Goal: Task Accomplishment & Management: Manage account settings

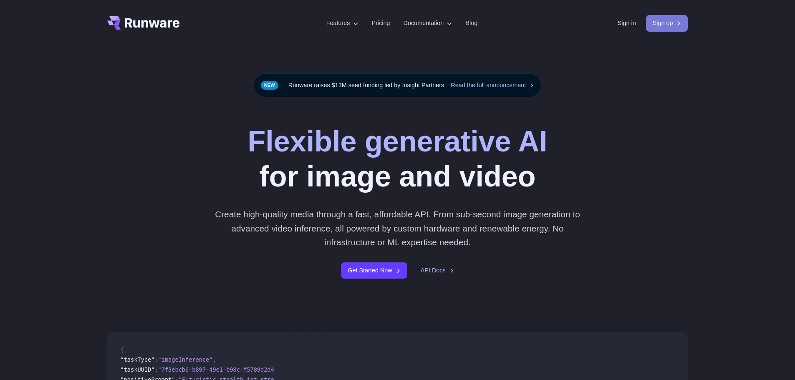
click at [654, 24] on link "Sign up" at bounding box center [667, 23] width 42 height 16
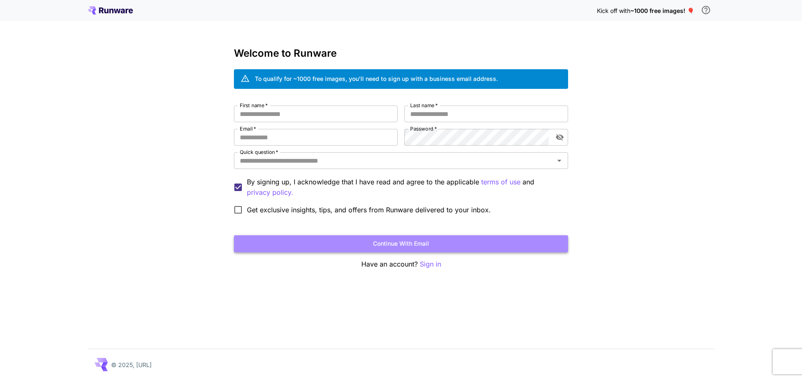
click at [401, 243] on button "Continue with email" at bounding box center [401, 243] width 334 height 17
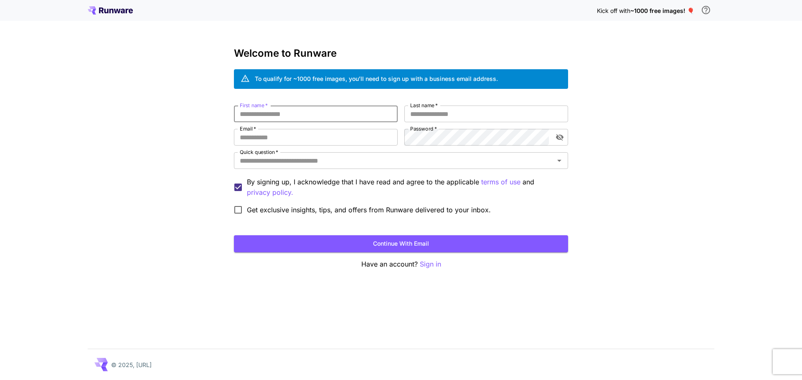
click at [315, 118] on input "First name   *" at bounding box center [316, 114] width 164 height 17
click at [308, 111] on input "First name   *" at bounding box center [316, 114] width 164 height 17
type input "*"
type input "********"
type input "*"
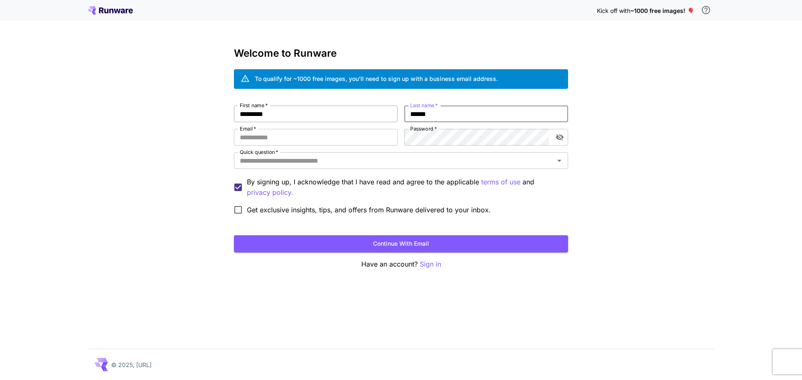
type input "******"
type input "**********"
click at [313, 164] on input "Quick question   *" at bounding box center [393, 161] width 315 height 12
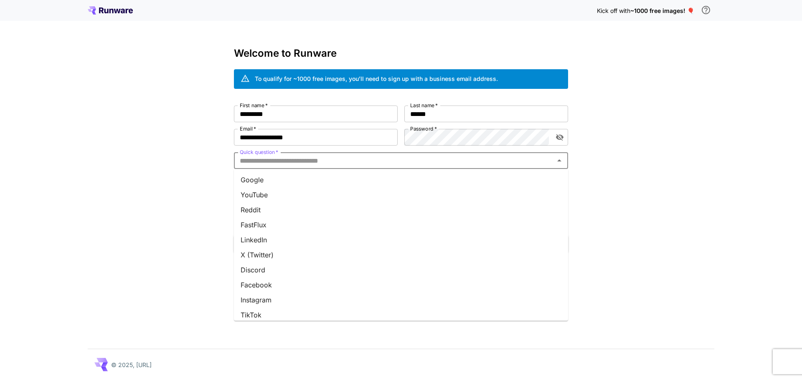
click at [306, 176] on li "Google" at bounding box center [401, 179] width 334 height 15
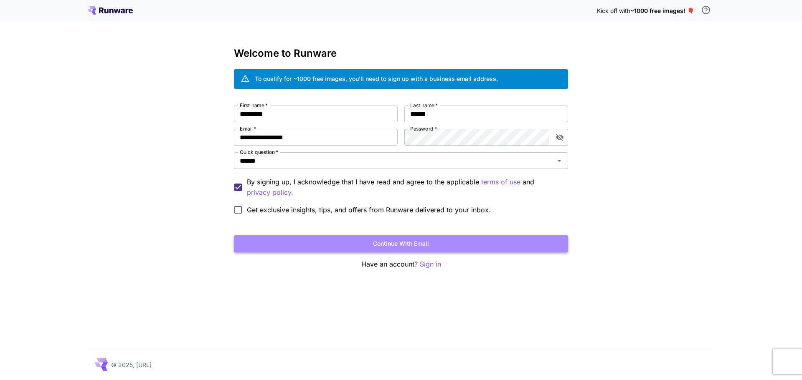
click at [401, 246] on button "Continue with email" at bounding box center [401, 243] width 334 height 17
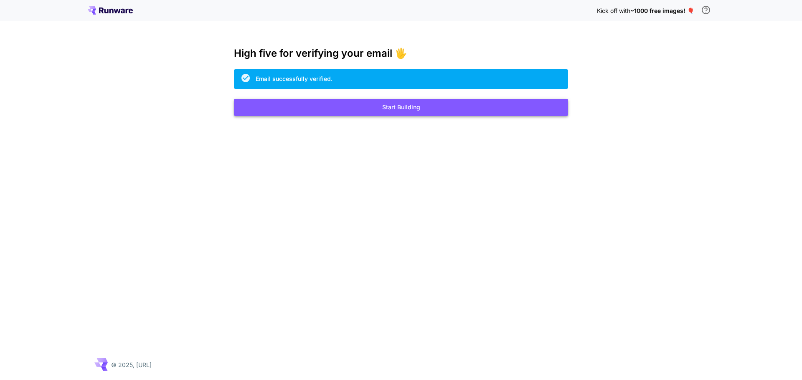
click at [405, 106] on button "Start Building" at bounding box center [401, 107] width 334 height 17
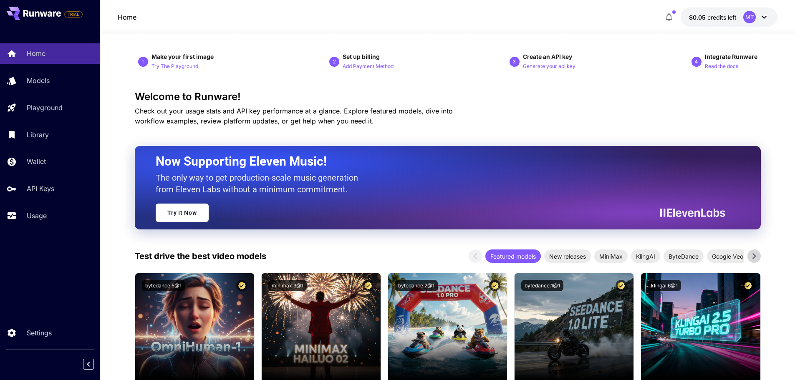
click at [769, 16] on icon at bounding box center [764, 17] width 10 height 10
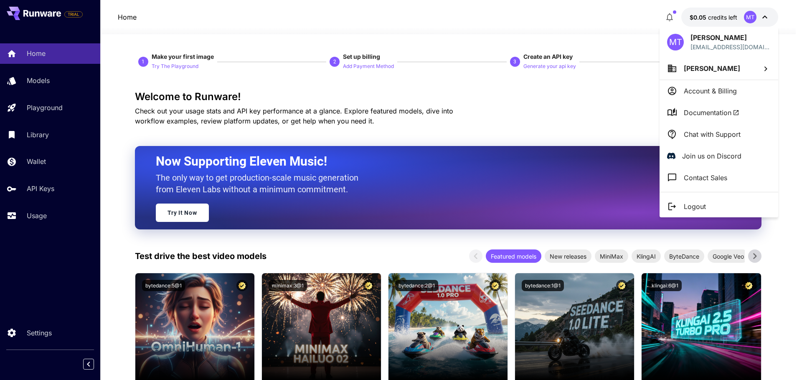
click at [729, 91] on p "Account & Billing" at bounding box center [709, 91] width 53 height 10
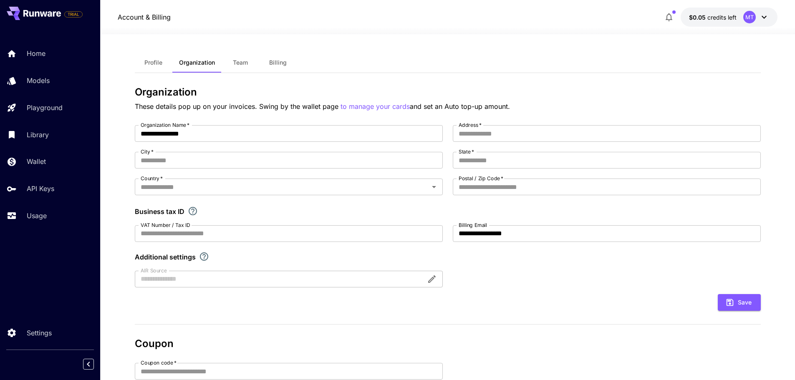
click at [281, 63] on span "Billing" at bounding box center [278, 63] width 18 height 8
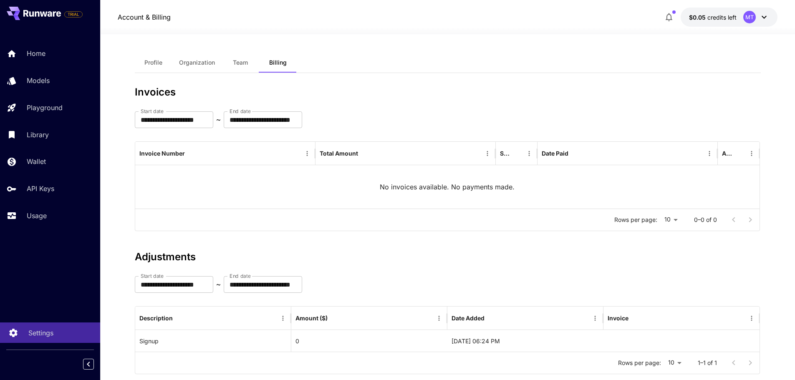
click at [44, 335] on p "Settings" at bounding box center [40, 333] width 25 height 10
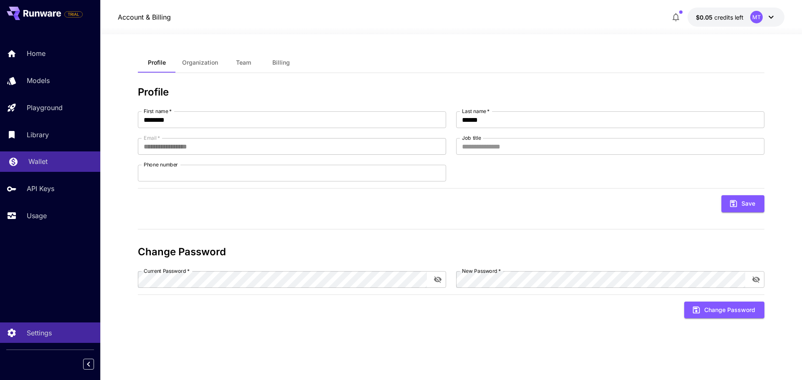
click at [46, 156] on link "Wallet" at bounding box center [50, 162] width 100 height 20
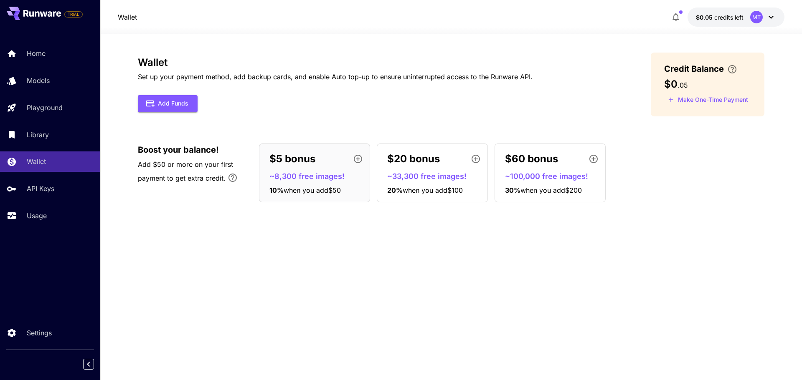
click at [357, 158] on icon "button" at bounding box center [358, 159] width 10 height 10
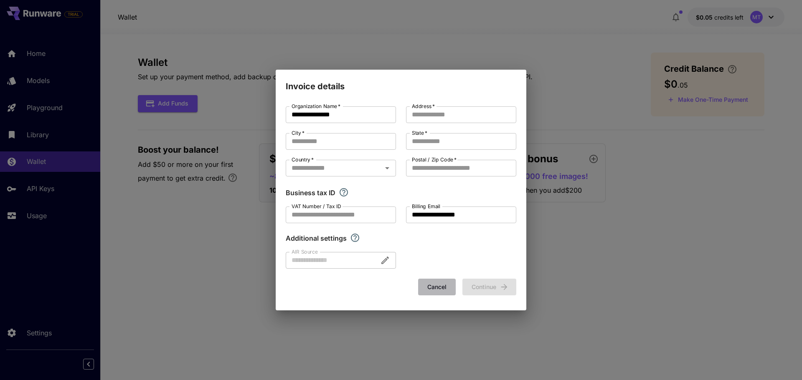
click at [441, 287] on button "Cancel" at bounding box center [437, 287] width 38 height 17
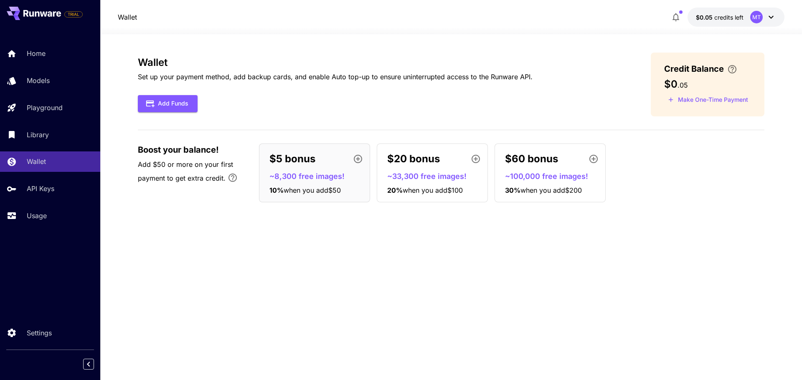
click at [293, 180] on p "~8,300 free images!" at bounding box center [317, 176] width 97 height 11
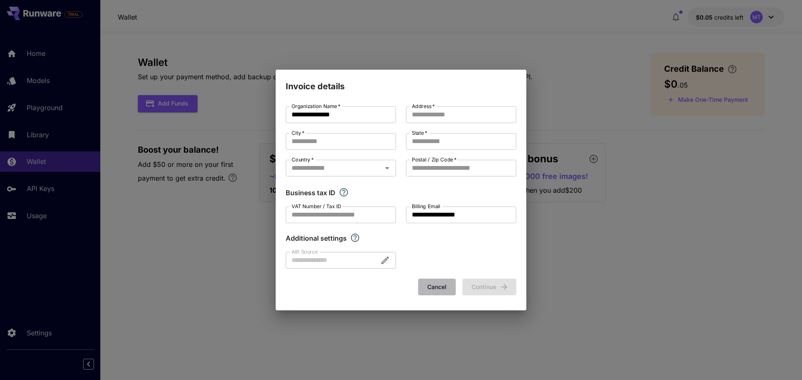
click at [448, 286] on button "Cancel" at bounding box center [437, 287] width 38 height 17
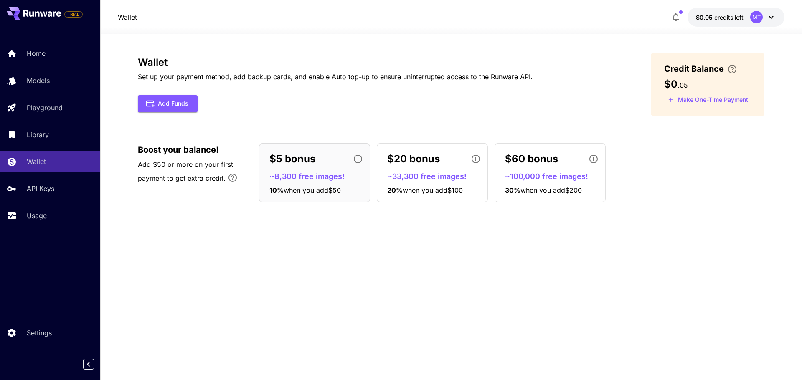
click at [309, 167] on div "$5 bonus" at bounding box center [317, 159] width 97 height 17
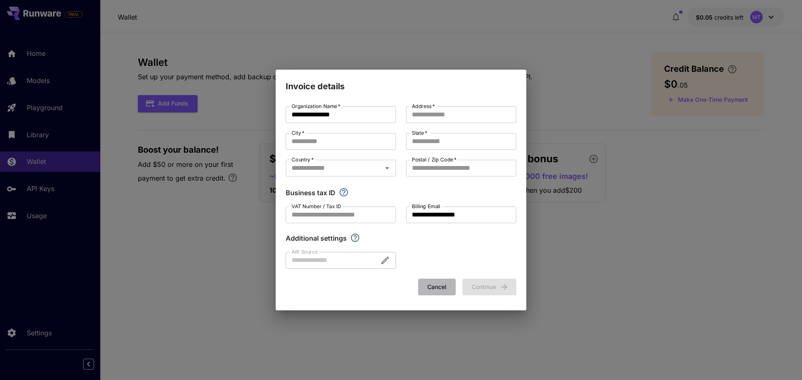
click at [434, 283] on button "Cancel" at bounding box center [437, 287] width 38 height 17
